Goal: Information Seeking & Learning: Learn about a topic

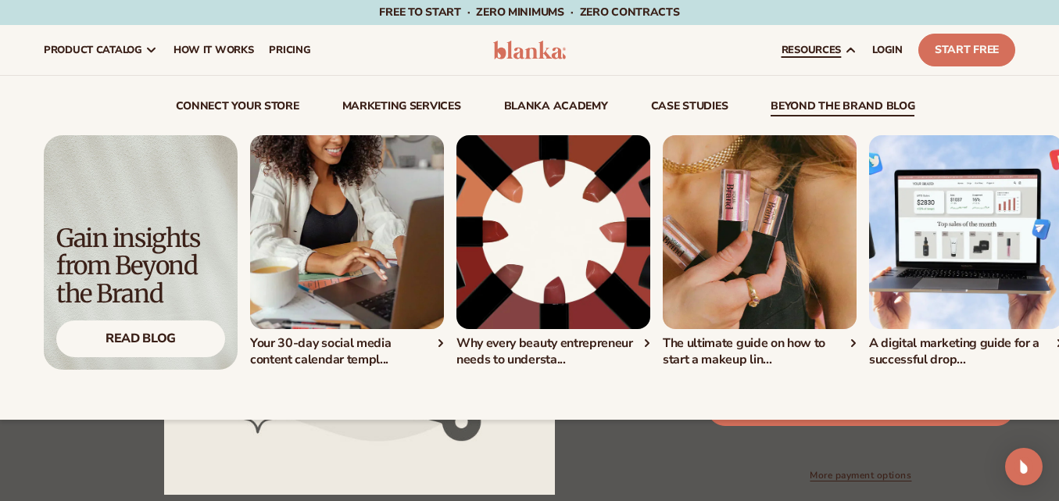
click at [858, 120] on div "Connect and start selling in minutes View Integrations" at bounding box center [530, 242] width 972 height 253
click at [847, 109] on link "beyond the brand blog" at bounding box center [843, 109] width 144 height 16
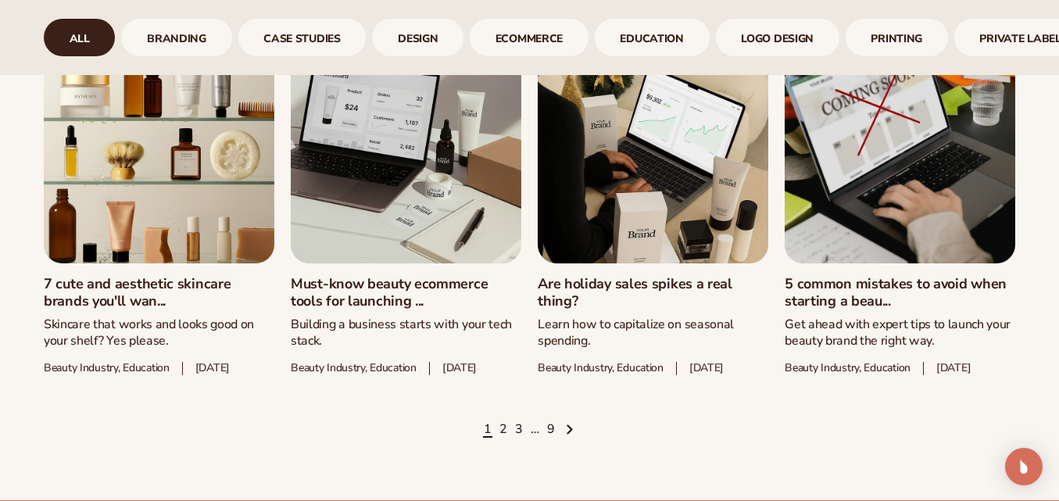
scroll to position [2046, 0]
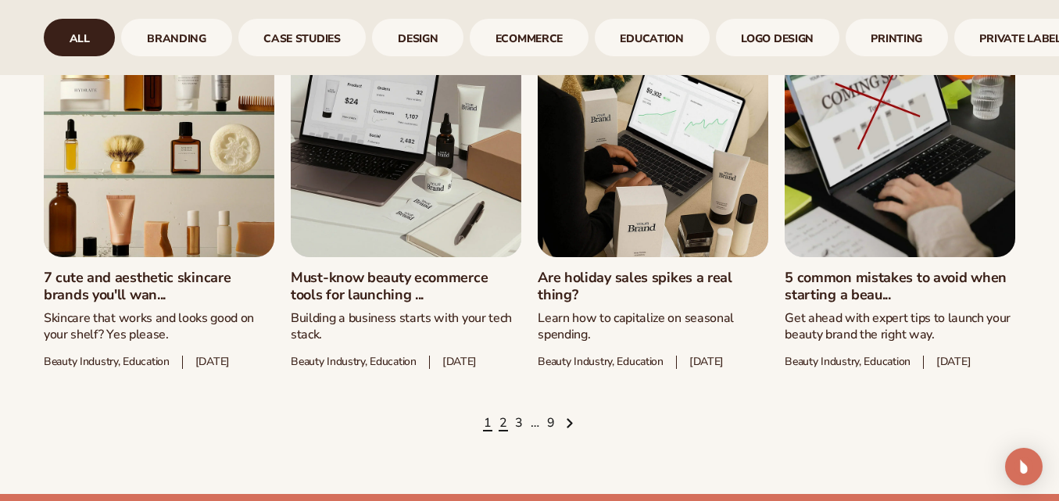
click at [503, 432] on link "2" at bounding box center [503, 423] width 8 height 17
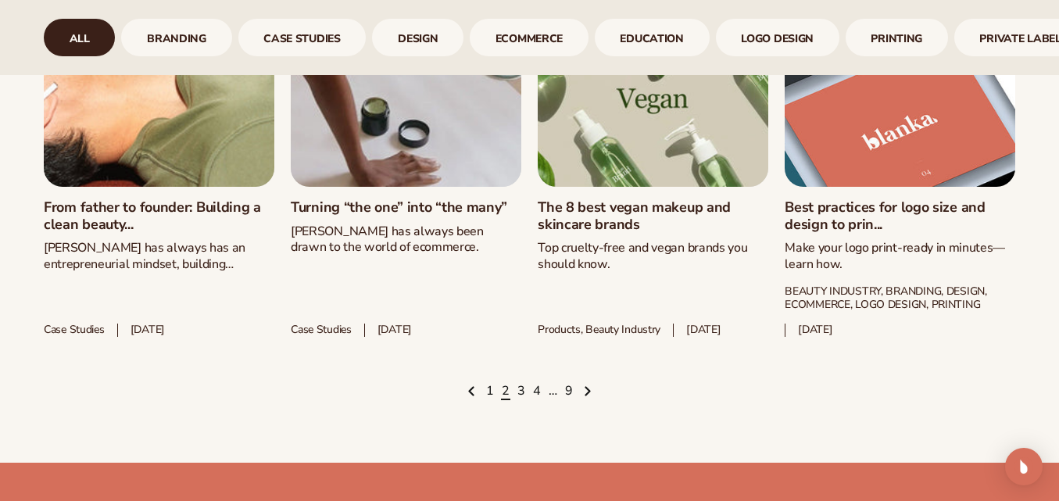
scroll to position [2227, 0]
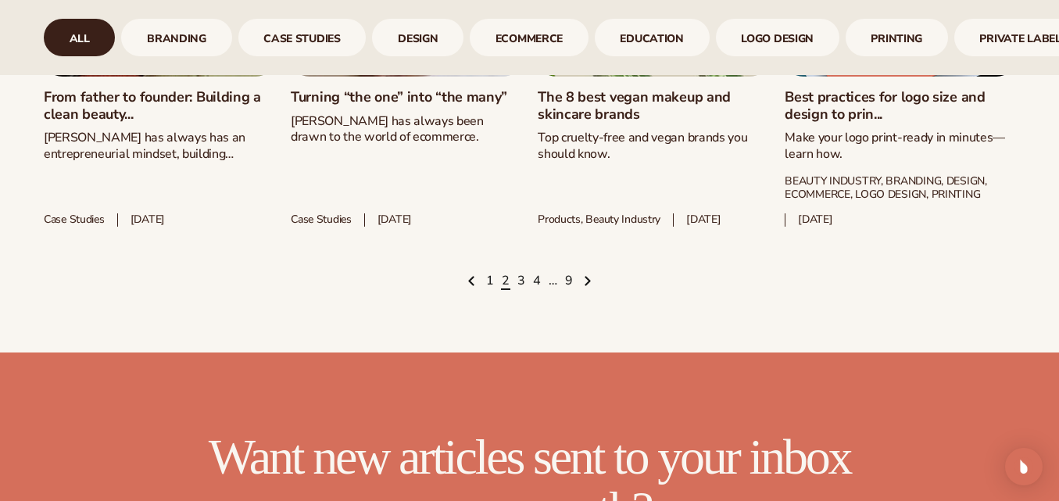
click at [525, 281] on ul "1 2 3 4 … 9" at bounding box center [530, 281] width 972 height 17
click at [523, 279] on link "3" at bounding box center [521, 281] width 8 height 17
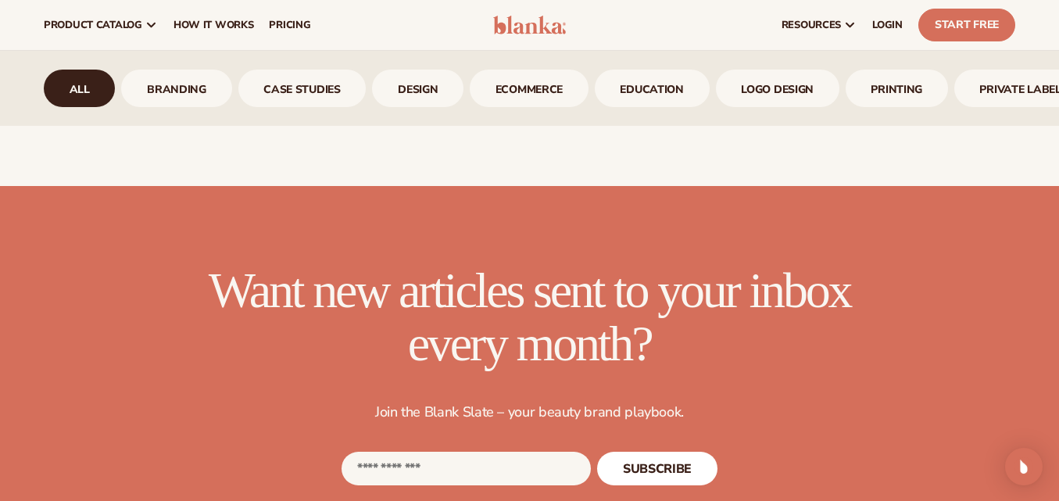
scroll to position [2310, 0]
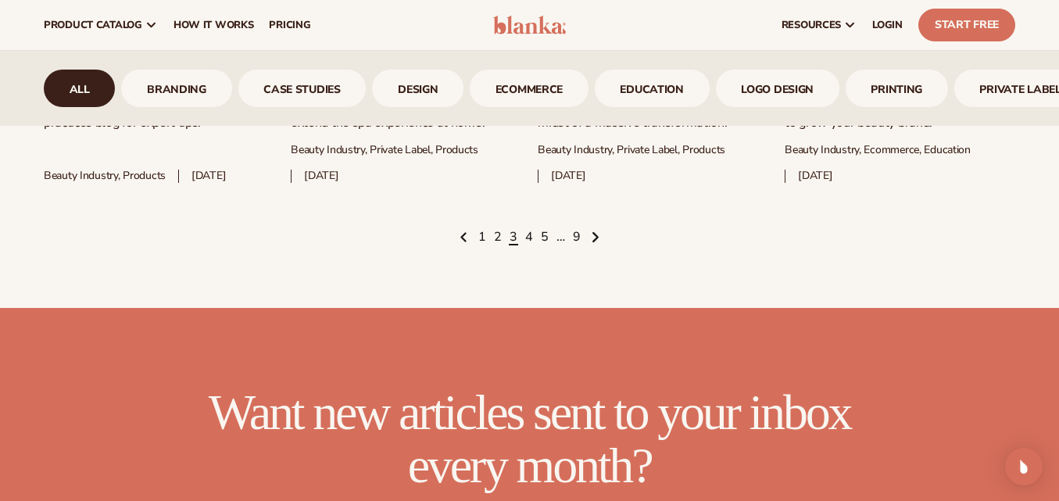
click at [597, 238] on icon "Next page" at bounding box center [596, 237] width 8 height 13
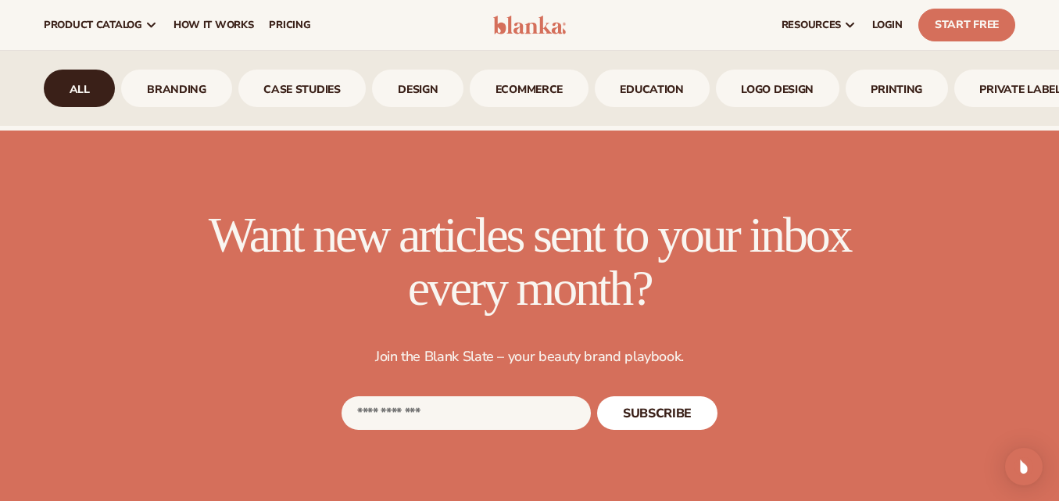
scroll to position [2284, 0]
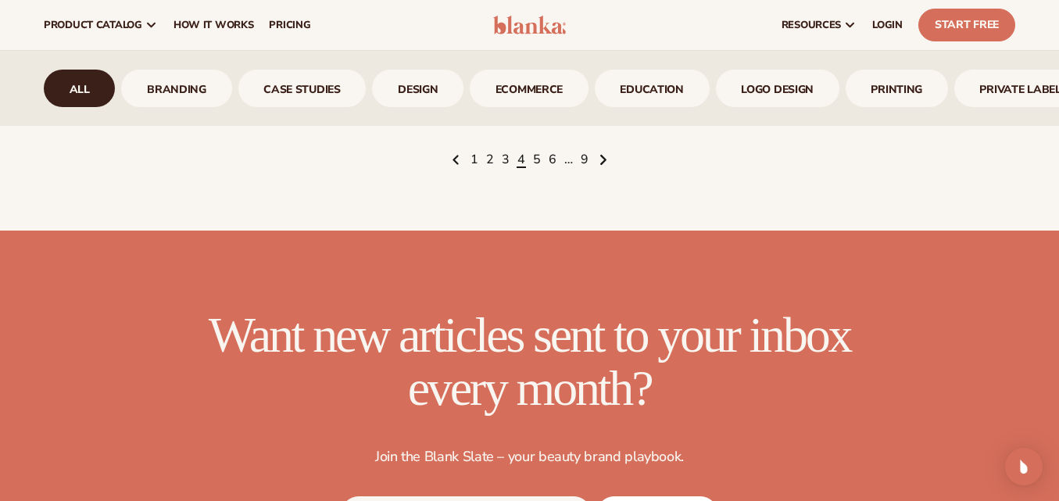
click at [606, 166] on span "Next page" at bounding box center [602, 159] width 13 height 13
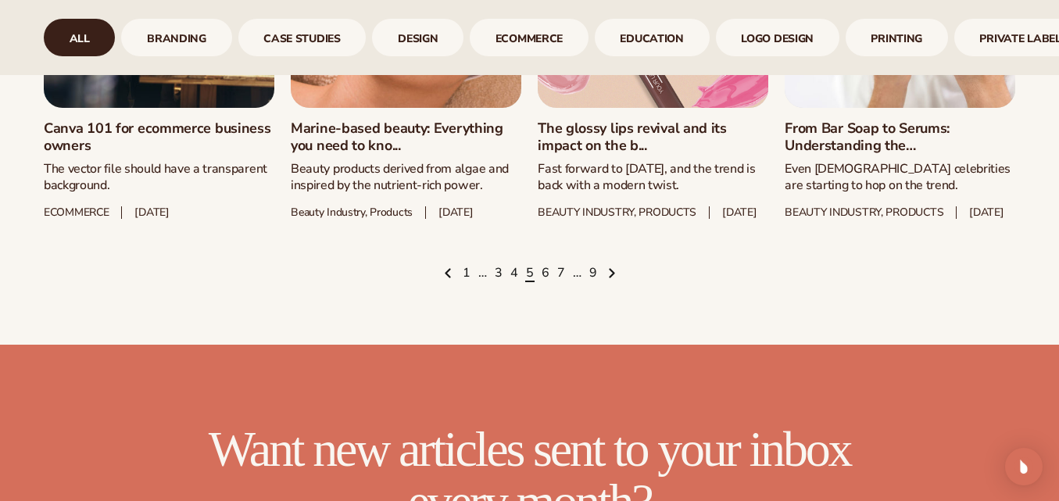
scroll to position [2210, 0]
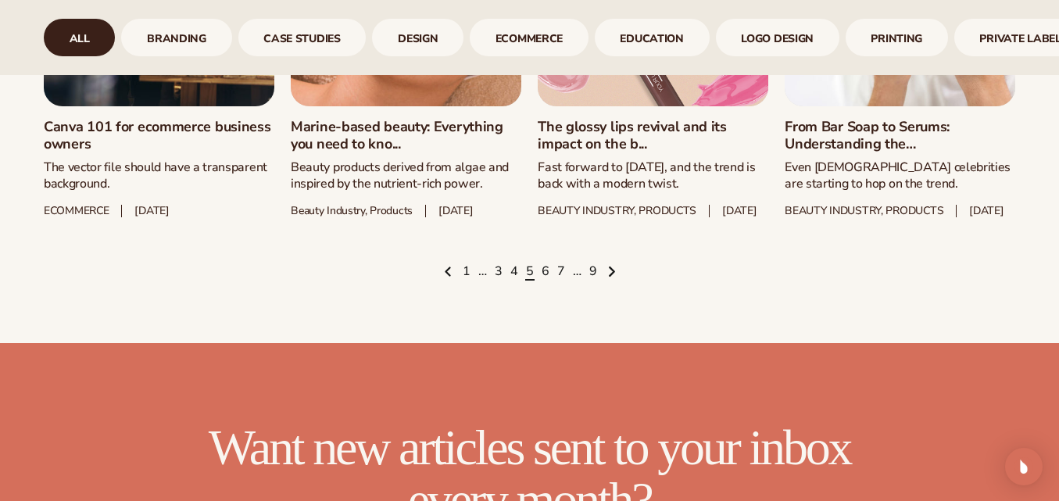
click at [610, 276] on icon "Next page" at bounding box center [612, 271] width 4 height 9
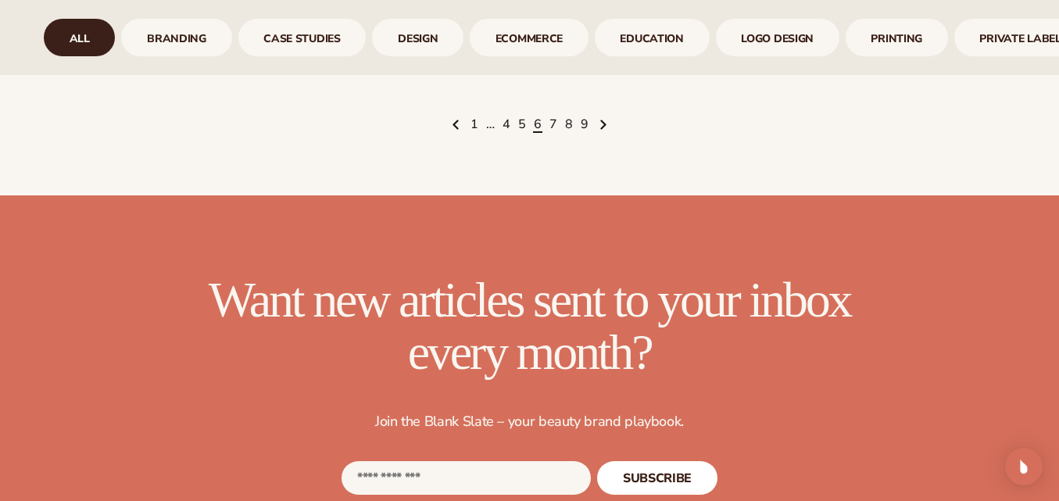
scroll to position [2209, 0]
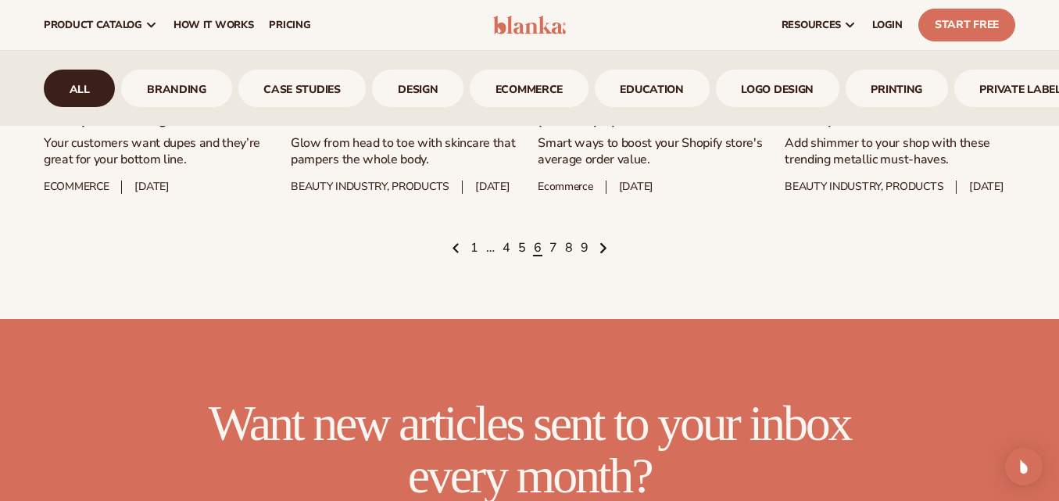
click at [600, 254] on icon "Next page" at bounding box center [604, 247] width 8 height 13
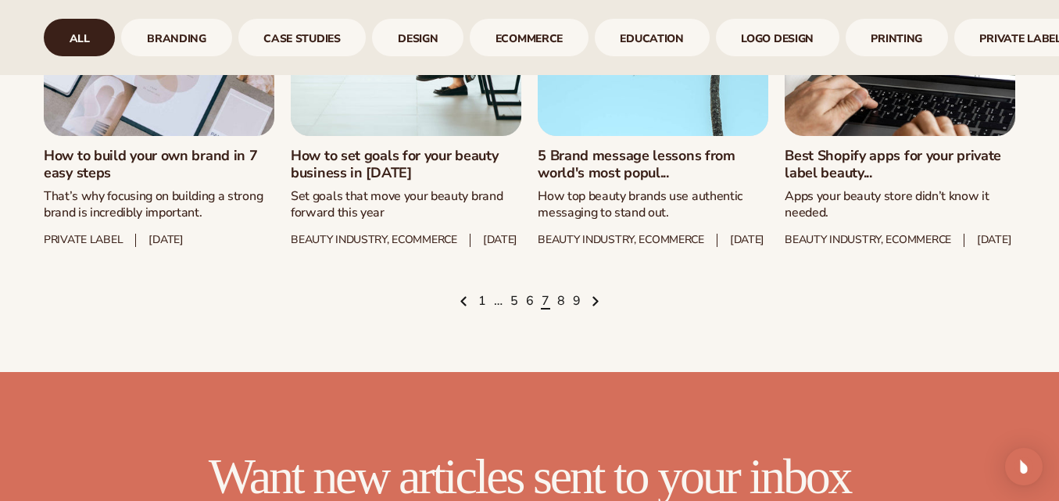
scroll to position [2249, 0]
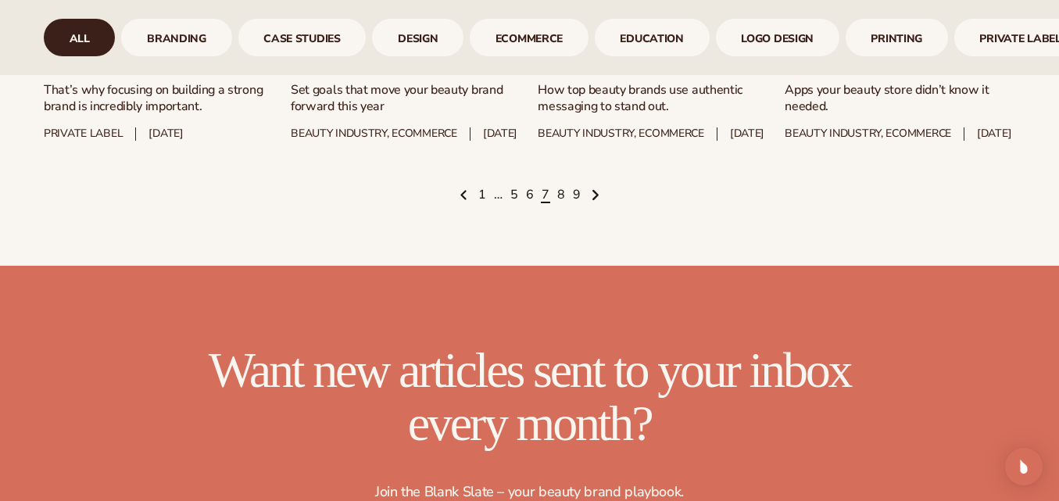
click at [593, 199] on icon "Next page" at bounding box center [595, 195] width 4 height 9
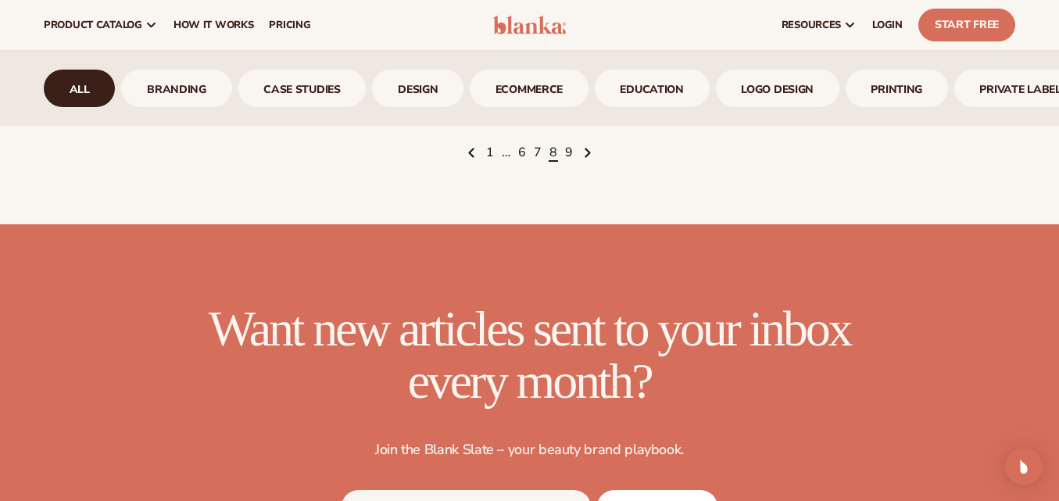
scroll to position [2325, 0]
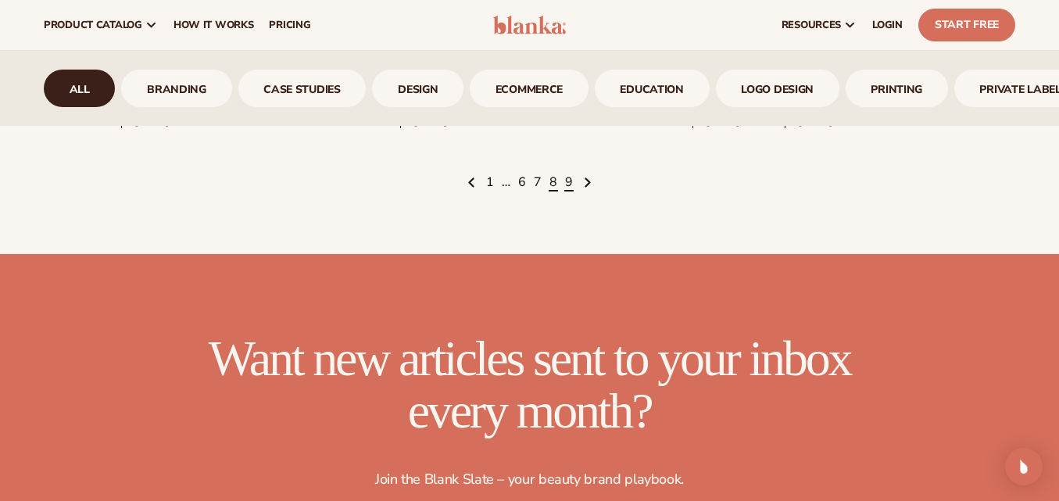
click at [568, 192] on link "9" at bounding box center [569, 182] width 8 height 17
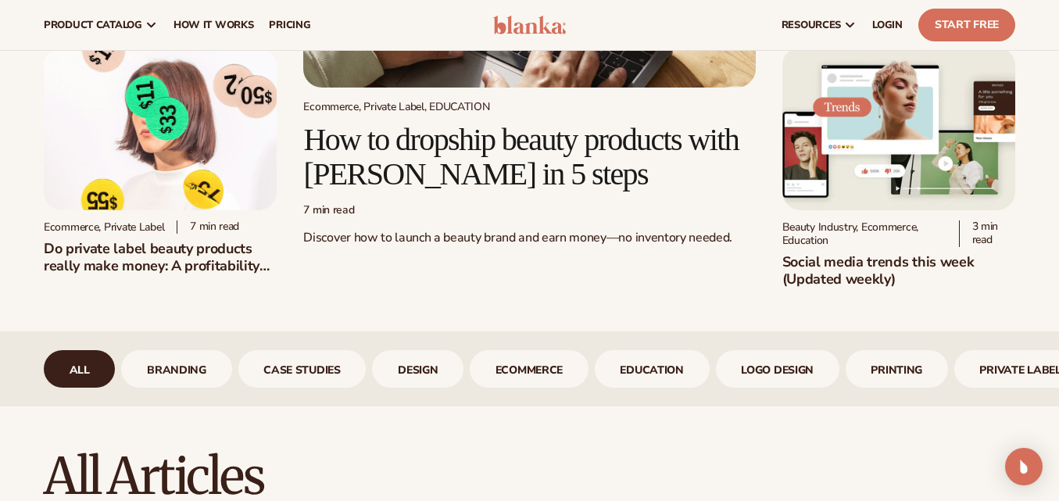
scroll to position [292, 0]
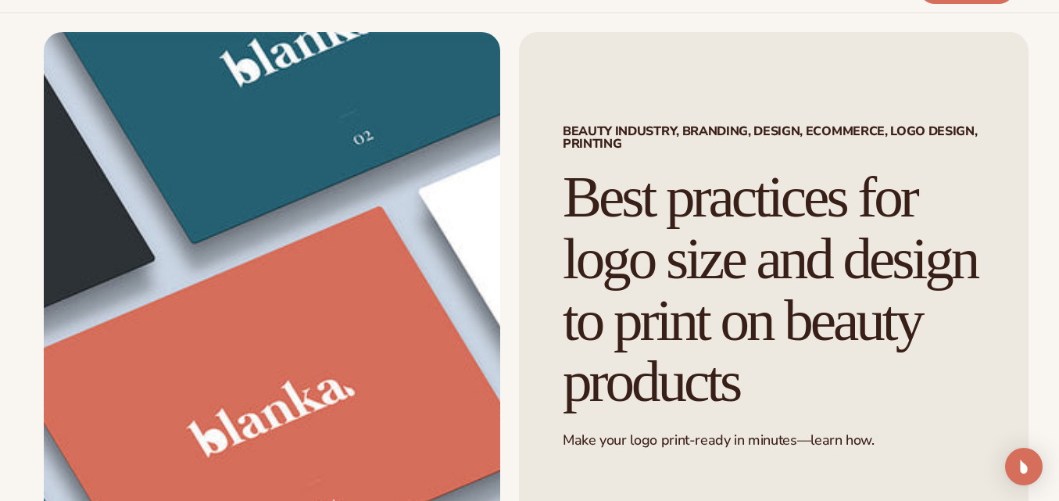
scroll to position [67, 0]
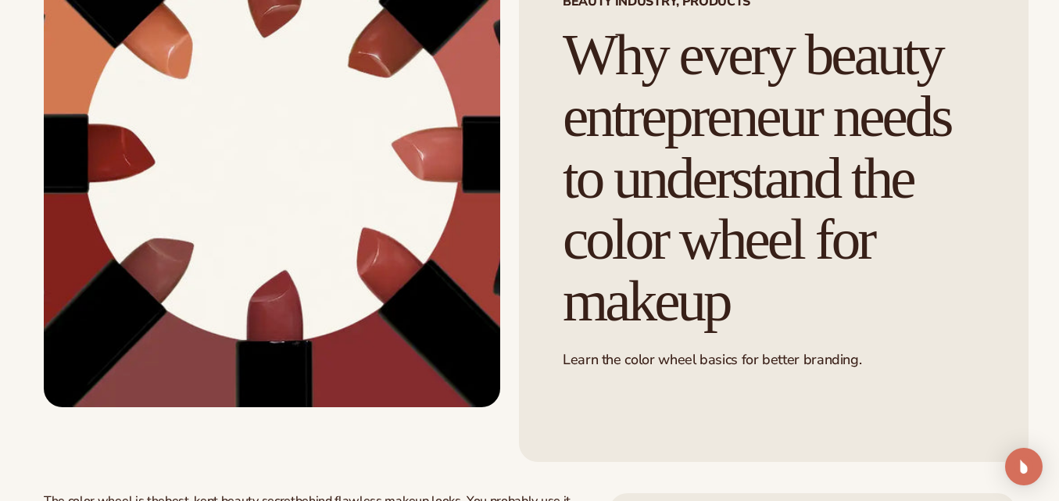
scroll to position [216, 0]
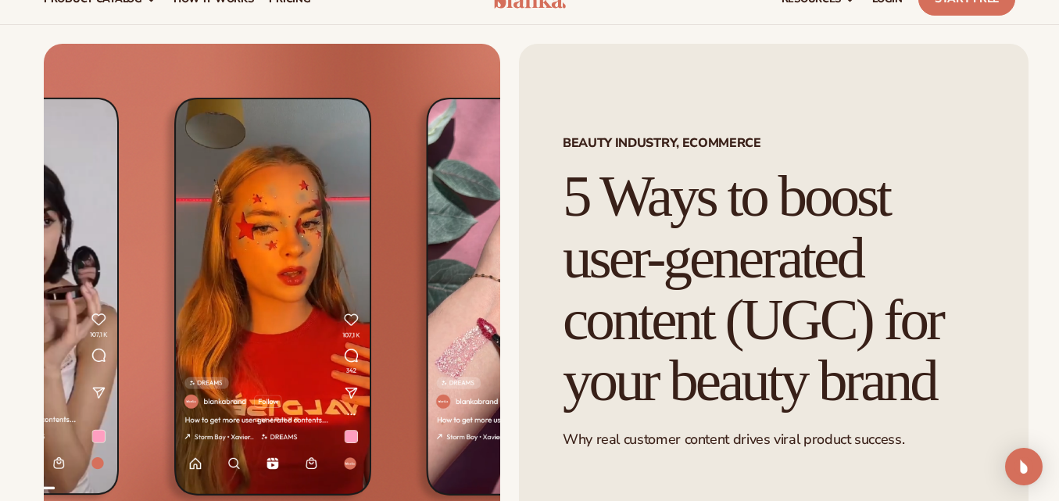
scroll to position [52, 0]
